Goal: Task Accomplishment & Management: Use online tool/utility

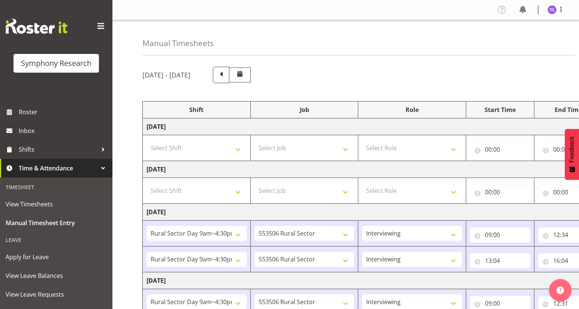
select select "81561"
select select "10587"
select select "47"
select select "81561"
select select "10587"
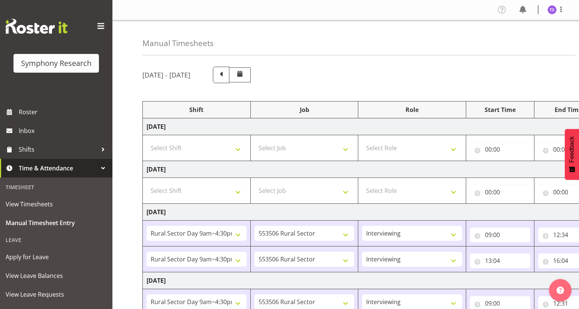
select select "47"
select select "81561"
select select "10587"
select select "47"
select select "81561"
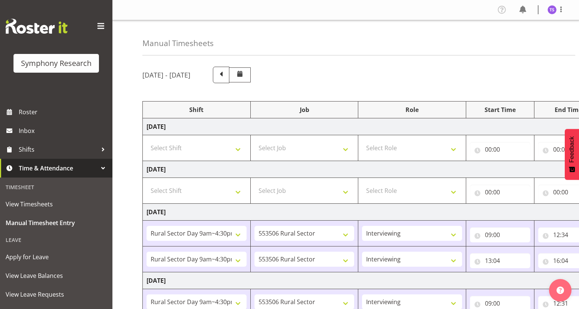
select select "10587"
select select "47"
select select "41319"
select select "10527"
select select "47"
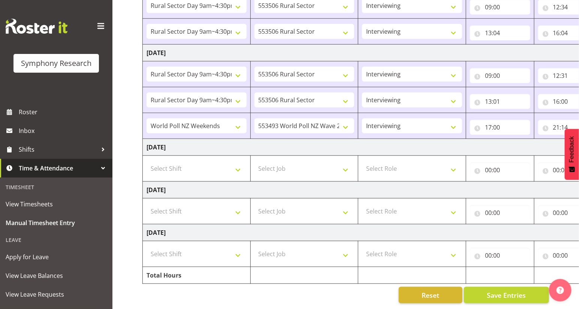
scroll to position [0, 88]
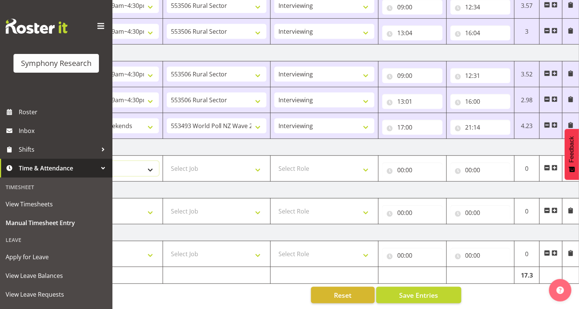
click at [149, 165] on select "Select Shift !!Weekend Residential (Roster IT Shift Label) *Business 9/10am ~ 4…" at bounding box center [109, 168] width 100 height 15
select select "81561"
click at [59, 161] on select "Select Shift !!Weekend Residential (Roster IT Shift Label) *Business 9/10am ~ 4…" at bounding box center [109, 168] width 100 height 15
click at [258, 166] on select "Select Job 550060 IF Admin 553492 World Poll Aus Wave 2 Main 2025 553493 World …" at bounding box center [217, 168] width 100 height 15
select select "10587"
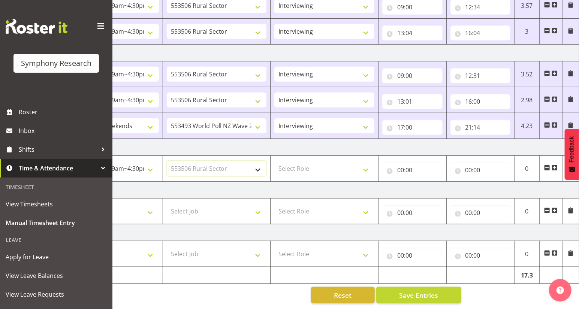
click at [167, 161] on select "Select Job 550060 IF Admin 553492 World Poll Aus Wave 2 Main 2025 553493 World …" at bounding box center [217, 168] width 100 height 15
click at [364, 166] on select "Select Role Briefing Interviewing" at bounding box center [324, 168] width 100 height 15
select select "47"
click at [274, 161] on select "Select Role Briefing Interviewing" at bounding box center [324, 168] width 100 height 15
click at [404, 169] on input "00:00" at bounding box center [412, 170] width 60 height 15
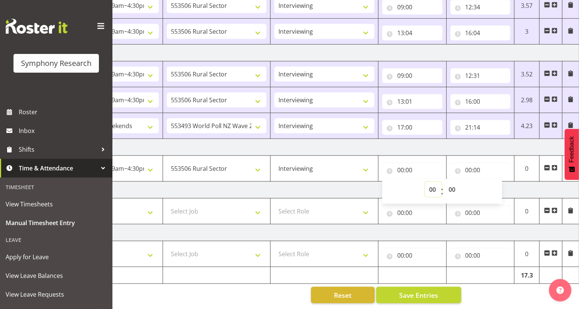
click at [432, 186] on select "00 01 02 03 04 05 06 07 08 09 10 11 12 13 14 15 16 17 18 19 20 21 22 23" at bounding box center [433, 189] width 17 height 15
select select "9"
click at [425, 182] on select "00 01 02 03 04 05 06 07 08 09 10 11 12 13 14 15 16 17 18 19 20 21 22 23" at bounding box center [433, 189] width 17 height 15
type input "09:00"
click at [468, 167] on input "00:00" at bounding box center [481, 170] width 60 height 15
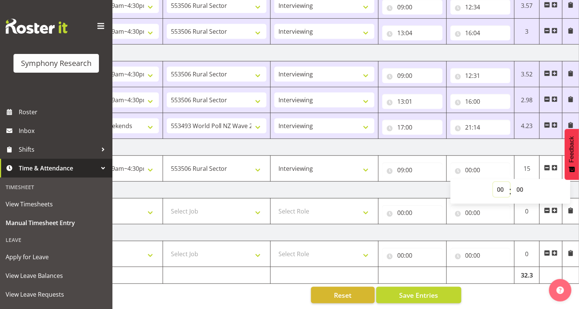
click at [499, 187] on select "00 01 02 03 04 05 06 07 08 09 10 11 12 13 14 15 16 17 18 19 20 21 22 23" at bounding box center [501, 189] width 17 height 15
select select "10"
click at [493, 182] on select "00 01 02 03 04 05 06 07 08 09 10 11 12 13 14 15 16 17 18 19 20 21 22 23" at bounding box center [501, 189] width 17 height 15
type input "10:00"
click at [520, 187] on select "00 01 02 03 04 05 06 07 08 09 10 11 12 13 14 15 16 17 18 19 20 21 22 23 24 25 2…" at bounding box center [521, 189] width 17 height 15
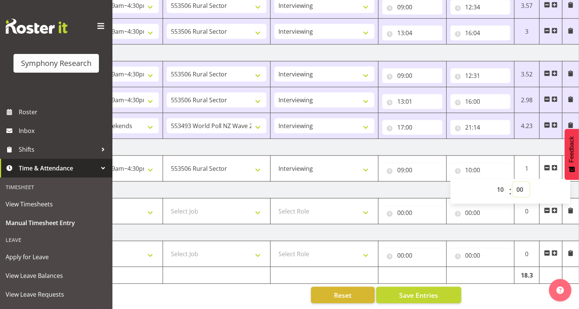
select select "39"
click at [513, 182] on select "00 01 02 03 04 05 06 07 08 09 10 11 12 13 14 15 16 17 18 19 20 21 22 23 24 25 2…" at bounding box center [521, 189] width 17 height 15
type input "10:39"
click at [553, 165] on span at bounding box center [555, 168] width 6 height 6
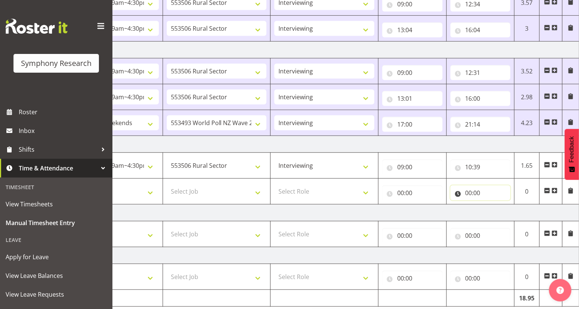
click at [467, 190] on input "00:00" at bounding box center [481, 193] width 60 height 15
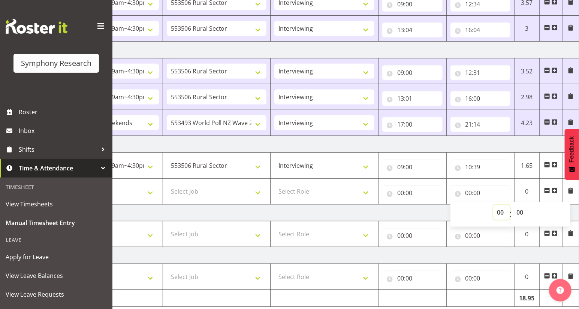
click at [499, 211] on select "00 01 02 03 04 05 06 07 08 09 10 11 12 13 14 15 16 17 18 19 20 21 22 23" at bounding box center [501, 212] width 17 height 15
select select "12"
click at [493, 205] on select "00 01 02 03 04 05 06 07 08 09 10 11 12 13 14 15 16 17 18 19 20 21 22 23" at bounding box center [501, 212] width 17 height 15
type input "12:00"
click at [518, 213] on select "00 01 02 03 04 05 06 07 08 09 10 11 12 13 14 15 16 17 18 19 20 21 22 23 24 25 2…" at bounding box center [521, 212] width 17 height 15
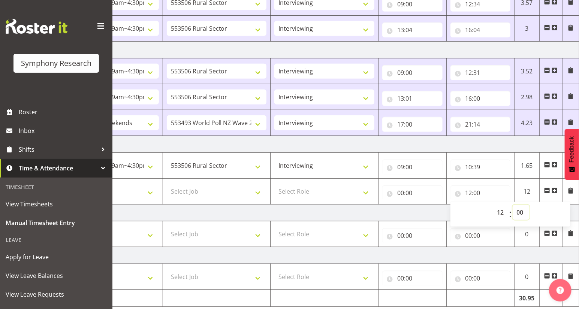
select select "9"
click at [513, 205] on select "00 01 02 03 04 05 06 07 08 09 10 11 12 13 14 15 16 17 18 19 20 21 22 23 24 25 2…" at bounding box center [521, 212] width 17 height 15
type input "12:09"
click at [554, 189] on span at bounding box center [555, 191] width 6 height 6
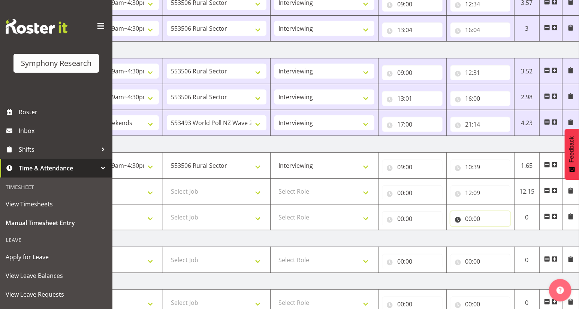
click at [469, 217] on input "00:00" at bounding box center [481, 218] width 60 height 15
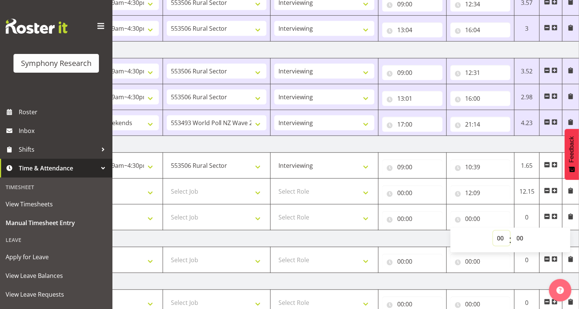
click at [499, 235] on select "00 01 02 03 04 05 06 07 08 09 10 11 12 13 14 15 16 17 18 19 20 21 22 23" at bounding box center [501, 238] width 17 height 15
select select "16"
click at [493, 231] on select "00 01 02 03 04 05 06 07 08 09 10 11 12 13 14 15 16 17 18 19 20 21 22 23" at bounding box center [501, 238] width 17 height 15
type input "16:00"
click at [400, 193] on input "00:00" at bounding box center [412, 193] width 60 height 15
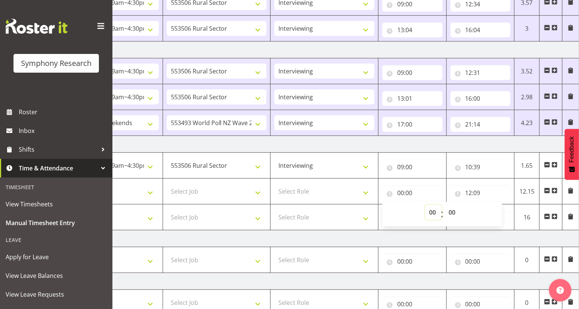
click at [431, 210] on select "00 01 02 03 04 05 06 07 08 09 10 11 12 13 14 15 16 17 18 19 20 21 22 23" at bounding box center [433, 212] width 17 height 15
select select "10"
click at [425, 205] on select "00 01 02 03 04 05 06 07 08 09 10 11 12 13 14 15 16 17 18 19 20 21 22 23" at bounding box center [433, 212] width 17 height 15
type input "10:00"
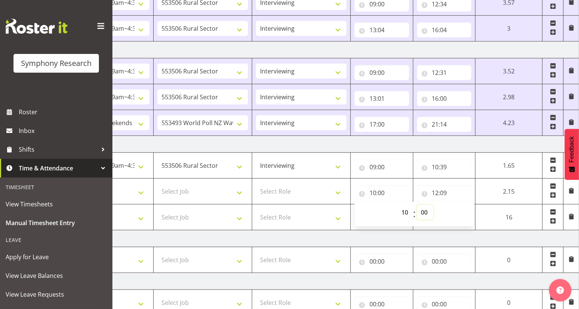
click at [425, 211] on select "00 01 02 03 04 05 06 07 08 09 10 11 12 13 14 15 16 17 18 19 20 21 22 23 24 25 2…" at bounding box center [425, 212] width 17 height 15
select select "39"
click at [434, 205] on select "00 01 02 03 04 05 06 07 08 09 10 11 12 13 14 15 16 17 18 19 20 21 22 23 24 25 2…" at bounding box center [425, 212] width 17 height 15
type input "10:39"
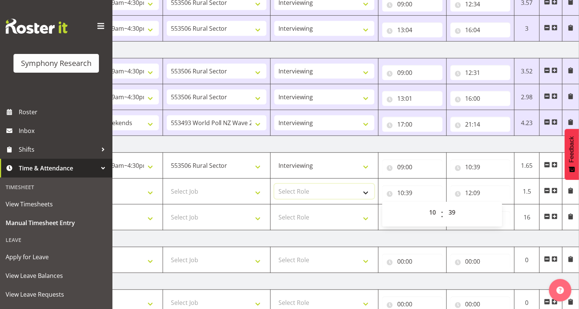
click at [366, 192] on select "Select Role Briefing Interviewing" at bounding box center [324, 191] width 100 height 15
select select "47"
click at [274, 184] on select "Select Role Briefing Interviewing" at bounding box center [324, 191] width 100 height 15
click at [256, 190] on select "Select Job 550060 IF Admin 553492 World Poll Aus Wave 2 Main 2025 553493 World …" at bounding box center [217, 191] width 100 height 15
click at [167, 184] on select "Select Job 550060 IF Admin 553492 World Poll Aus Wave 2 Main 2025 553493 World …" at bounding box center [217, 191] width 100 height 15
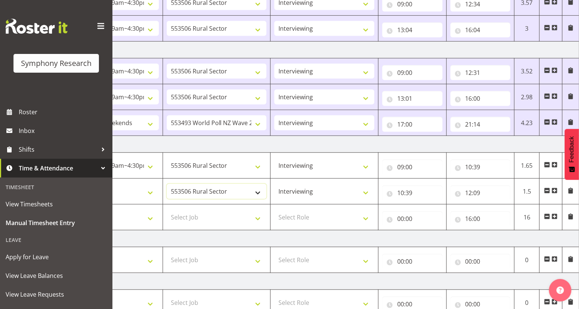
click at [255, 191] on select "550060 IF Admin 553492 World Poll Aus Wave 2 Main 2025 553493 World Poll NZ Wav…" at bounding box center [217, 191] width 100 height 15
select select "10527"
click at [167, 184] on select "550060 IF Admin 553492 World Poll Aus Wave 2 Main 2025 553493 World Poll NZ Wav…" at bounding box center [217, 191] width 100 height 15
click at [148, 189] on select "Select Shift !!Weekend Residential (Roster IT Shift Label) *Business 9/10am ~ 4…" at bounding box center [109, 191] width 100 height 15
select select "41319"
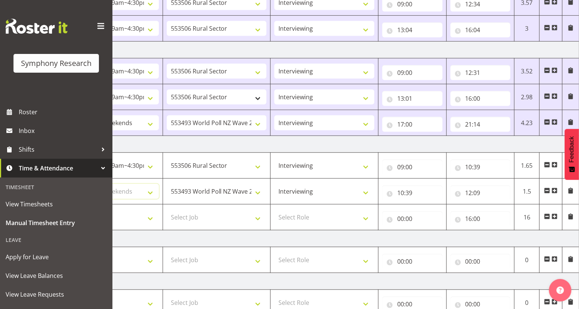
click at [59, 184] on select "Select Shift !!Weekend Residential (Roster IT Shift Label) *Business 9/10am ~ 4…" at bounding box center [109, 191] width 100 height 15
click at [150, 217] on select "Select Shift !!Weekend Residential (Roster IT Shift Label) *Business 9/10am ~ 4…" at bounding box center [109, 217] width 100 height 15
select select "81561"
click at [59, 210] on select "Select Shift !!Weekend Residential (Roster IT Shift Label) *Business 9/10am ~ 4…" at bounding box center [109, 217] width 100 height 15
click at [256, 217] on select "Select Job 550060 IF Admin 553492 World Poll Aus Wave 2 Main 2025 553493 World …" at bounding box center [217, 217] width 100 height 15
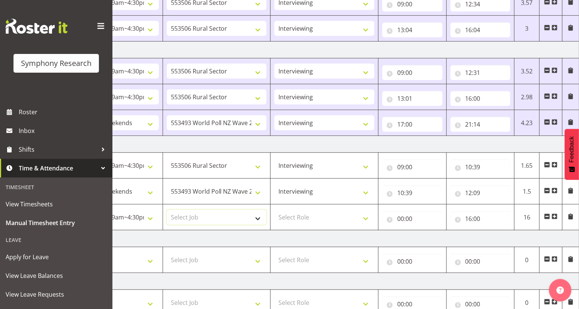
select select "10587"
click at [167, 210] on select "Select Job 550060 IF Admin 553492 World Poll Aus Wave 2 Main 2025 553493 World …" at bounding box center [217, 217] width 100 height 15
click at [364, 218] on select "Select Role Briefing Interviewing" at bounding box center [324, 217] width 100 height 15
select select "47"
click at [274, 210] on select "Select Role Briefing Interviewing" at bounding box center [324, 217] width 100 height 15
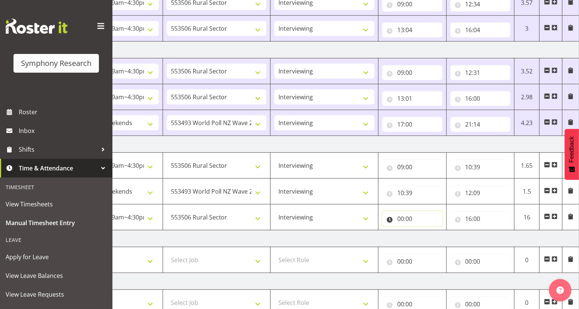
click at [403, 220] on input "00:00" at bounding box center [412, 218] width 60 height 15
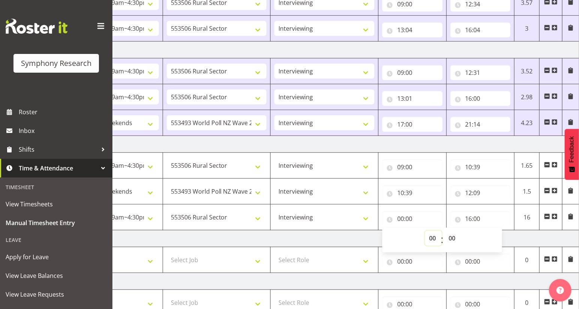
click at [431, 238] on select "00 01 02 03 04 05 06 07 08 09 10 11 12 13 14 15 16 17 18 19 20 21 22 23" at bounding box center [433, 238] width 17 height 15
select select "12"
click at [425, 231] on select "00 01 02 03 04 05 06 07 08 09 10 11 12 13 14 15 16 17 18 19 20 21 22 23" at bounding box center [433, 238] width 17 height 15
type input "12:00"
click at [450, 240] on select "00 01 02 03 04 05 06 07 08 09 10 11 12 13 14 15 16 17 18 19 20 21 22 23 24 25 2…" at bounding box center [453, 238] width 17 height 15
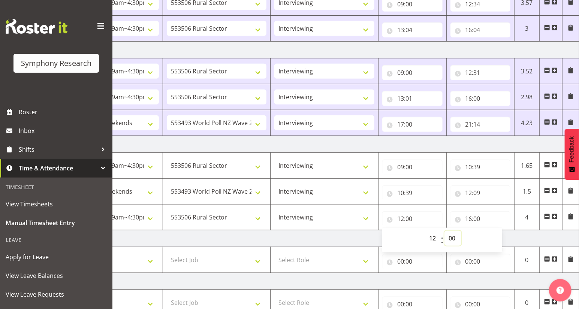
select select "9"
click at [445, 231] on select "00 01 02 03 04 05 06 07 08 09 10 11 12 13 14 15 16 17 18 19 20 21 22 23 24 25 2…" at bounding box center [453, 238] width 17 height 15
type input "12:09"
click at [470, 219] on input "16:00" at bounding box center [481, 218] width 60 height 15
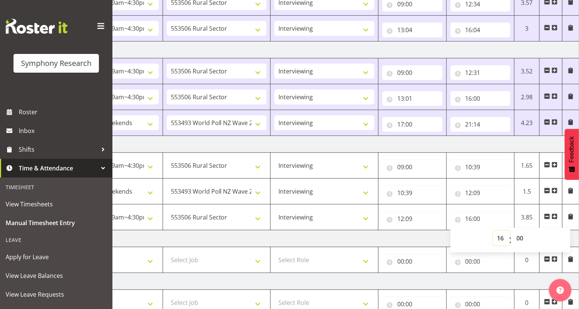
click at [501, 238] on select "00 01 02 03 04 05 06 07 08 09 10 11 12 13 14 15 16 17 18 19 20 21 22 23" at bounding box center [501, 238] width 17 height 15
select select "12"
click at [493, 231] on select "00 01 02 03 04 05 06 07 08 09 10 11 12 13 14 15 16 17 18 19 20 21 22 23" at bounding box center [501, 238] width 17 height 15
type input "12:00"
click at [522, 237] on select "00 01 02 03 04 05 06 07 08 09 10 11 12 13 14 15 16 17 18 19 20 21 22 23 24 25 2…" at bounding box center [521, 238] width 17 height 15
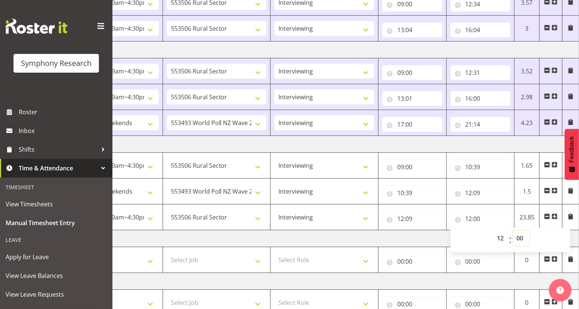
select select "30"
click at [513, 231] on select "00 01 02 03 04 05 06 07 08 09 10 11 12 13 14 15 16 17 18 19 20 21 22 23 24 25 2…" at bounding box center [521, 238] width 17 height 15
type input "12:30"
click at [556, 215] on span at bounding box center [555, 217] width 6 height 6
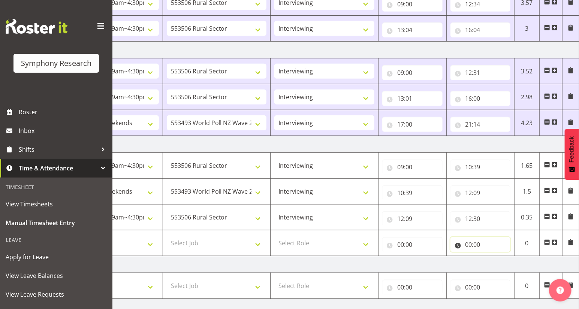
click at [468, 245] on input "00:00" at bounding box center [481, 244] width 60 height 15
click at [498, 263] on select "00 01 02 03 04 05 06 07 08 09 10 11 12 13 14 15 16 17 18 19 20 21 22 23" at bounding box center [501, 264] width 17 height 15
select select "16"
click at [493, 257] on select "00 01 02 03 04 05 06 07 08 09 10 11 12 13 14 15 16 17 18 19 20 21 22 23" at bounding box center [501, 264] width 17 height 15
type input "16:00"
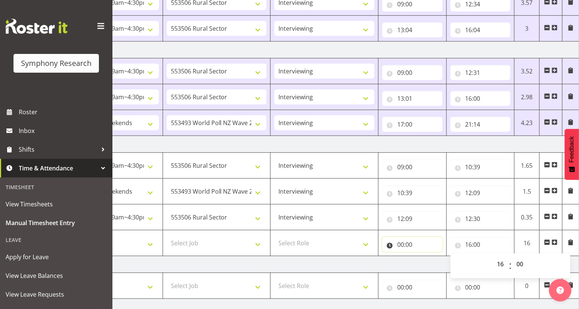
click at [401, 244] on input "00:00" at bounding box center [412, 244] width 60 height 15
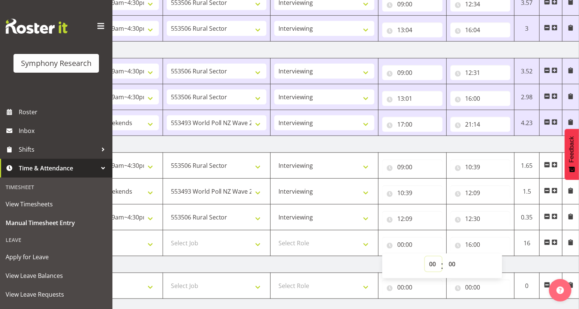
click at [430, 262] on select "00 01 02 03 04 05 06 07 08 09 10 11 12 13 14 15 16 17 18 19 20 21 22 23" at bounding box center [433, 264] width 17 height 15
select select "13"
click at [425, 257] on select "00 01 02 03 04 05 06 07 08 09 10 11 12 13 14 15 16 17 18 19 20 21 22 23" at bounding box center [433, 264] width 17 height 15
type input "13:00"
click at [365, 244] on select "Select Role Briefing Interviewing" at bounding box center [324, 243] width 100 height 15
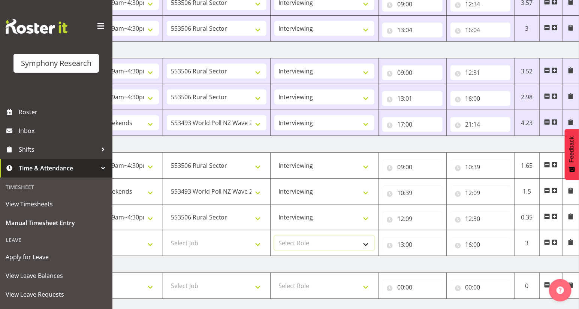
select select "47"
click at [274, 236] on select "Select Role Briefing Interviewing" at bounding box center [324, 243] width 100 height 15
click at [257, 243] on select "Select Job 550060 IF Admin 553492 World Poll Aus Wave 2 Main 2025 553493 World …" at bounding box center [217, 243] width 100 height 15
select select "10587"
click at [167, 236] on select "Select Job 550060 IF Admin 553492 World Poll Aus Wave 2 Main 2025 553493 World …" at bounding box center [217, 243] width 100 height 15
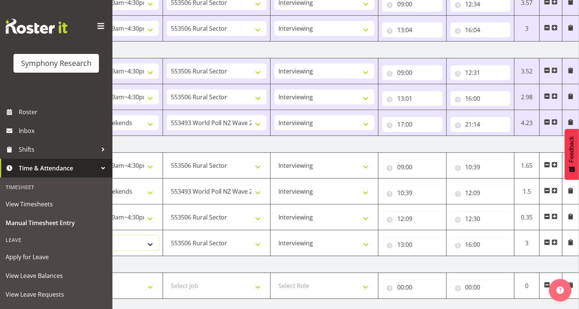
click at [149, 245] on select "Select Shift !!Weekend Residential (Roster IT Shift Label) *Business 9/10am ~ 4…" at bounding box center [109, 243] width 100 height 15
select select "81561"
click at [59, 236] on select "Select Shift !!Weekend Residential (Roster IT Shift Label) *Business 9/10am ~ 4…" at bounding box center [109, 243] width 100 height 15
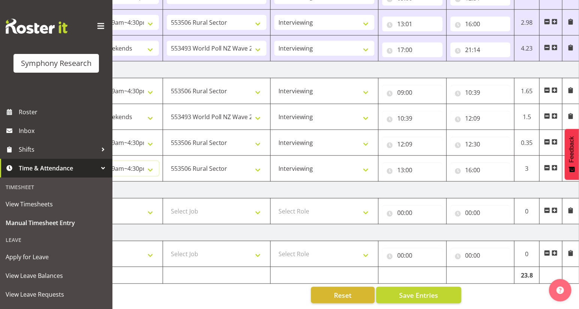
scroll to position [309, 0]
click at [423, 291] on span "Save Entries" at bounding box center [418, 296] width 39 height 10
